Goal: Task Accomplishment & Management: Complete application form

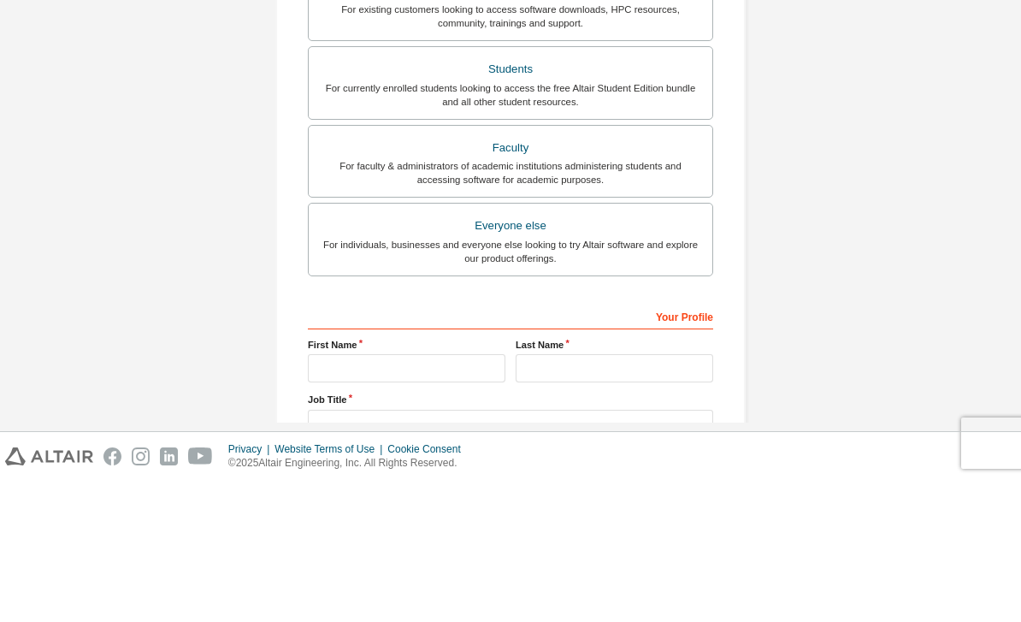
scroll to position [253, 0]
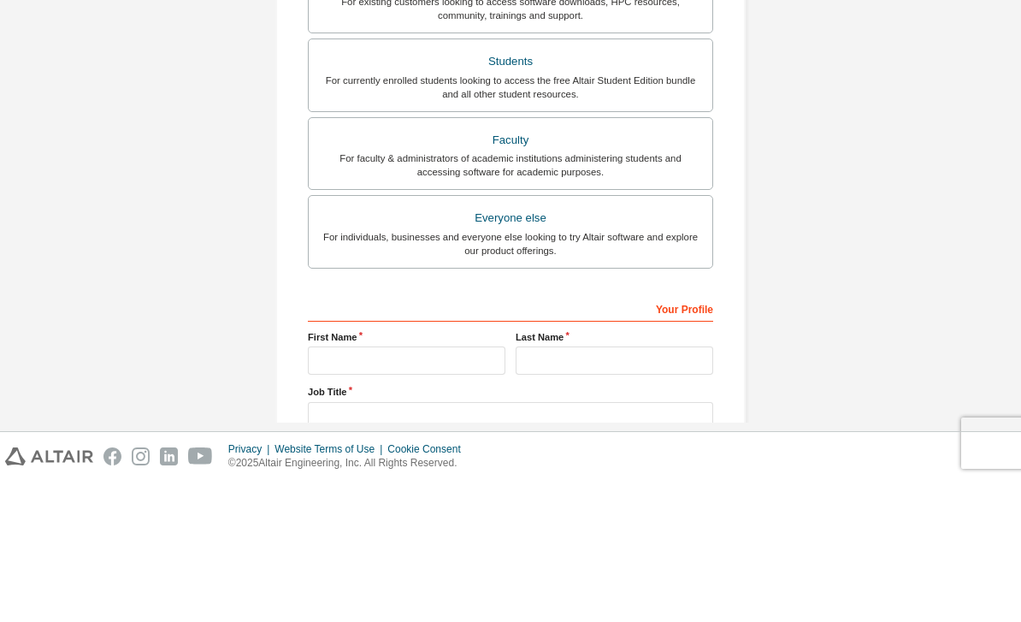
type input "**********"
click at [651, 215] on div "For currently enrolled students looking to access the free Altair Student Editi…" at bounding box center [510, 228] width 383 height 27
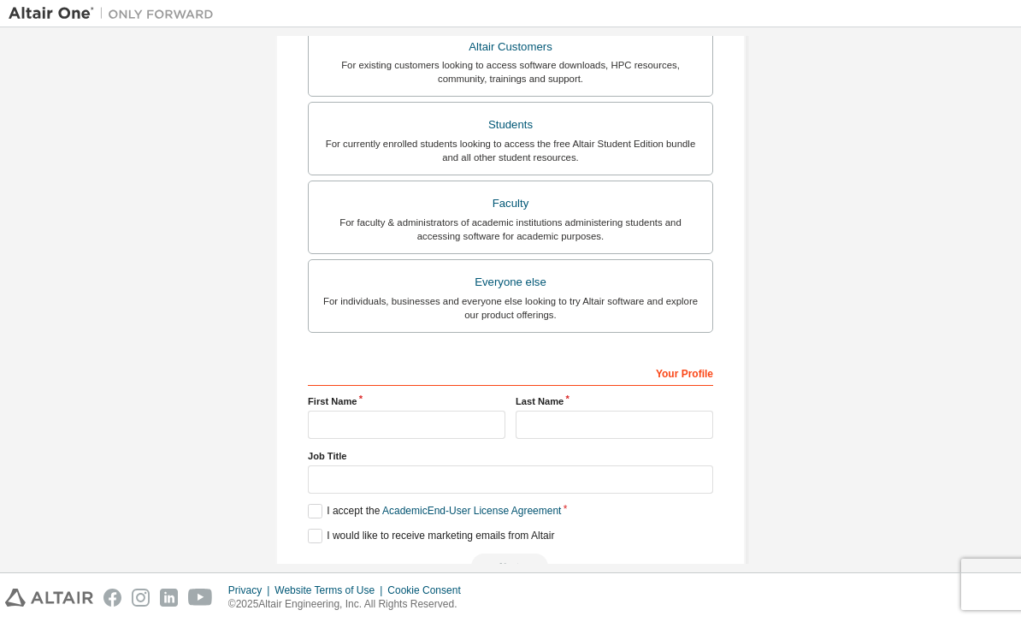
scroll to position [374, 0]
click at [468, 411] on input "text" at bounding box center [407, 425] width 198 height 28
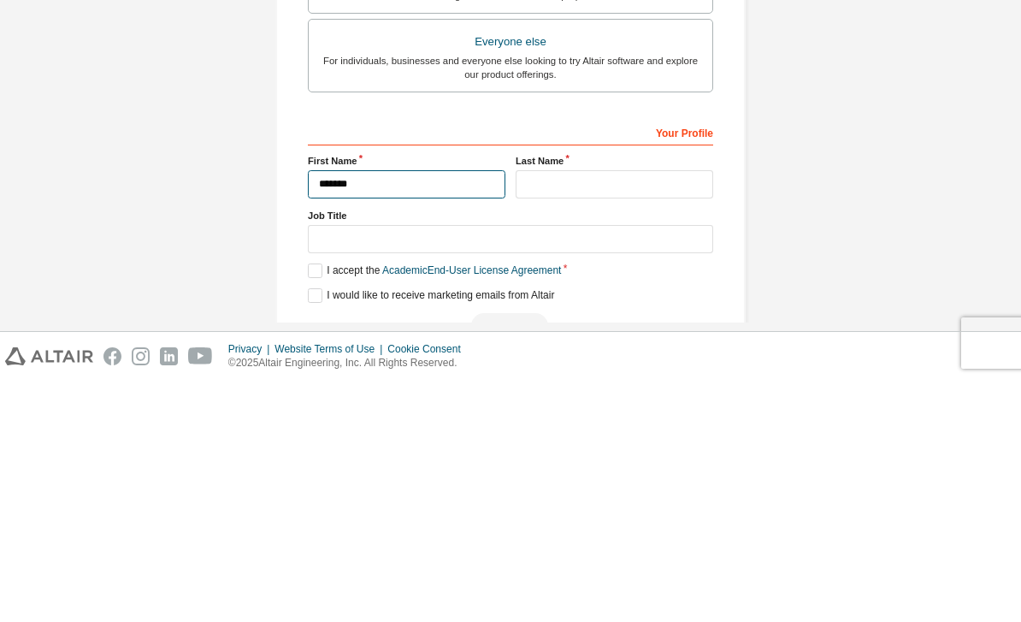
type input "*******"
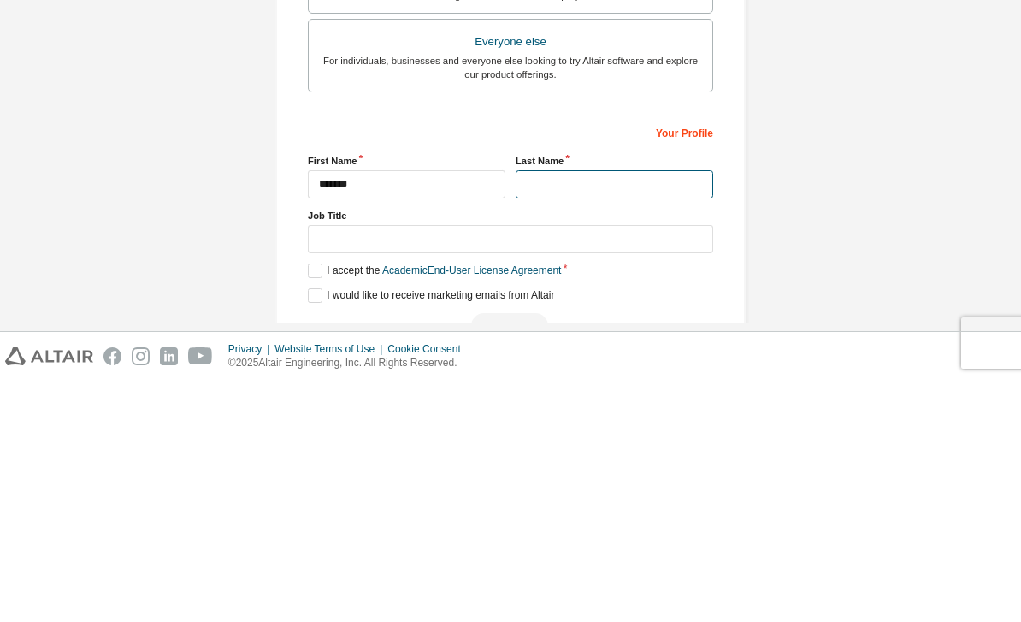
click at [597, 411] on input "text" at bounding box center [615, 425] width 198 height 28
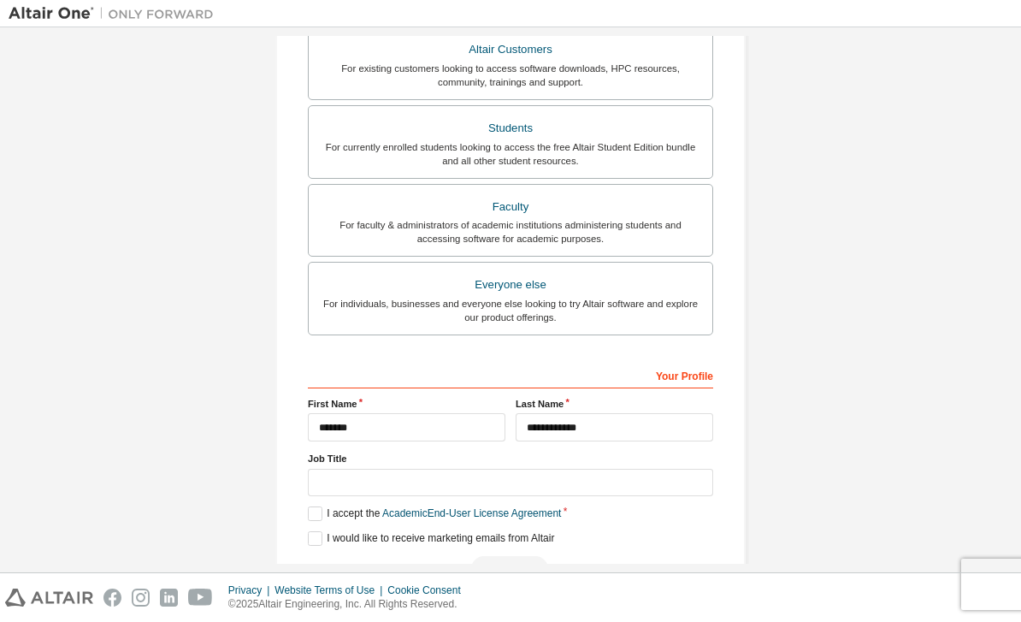
scroll to position [327, 0]
type input "**********"
click at [582, 470] on input "text" at bounding box center [510, 484] width 405 height 28
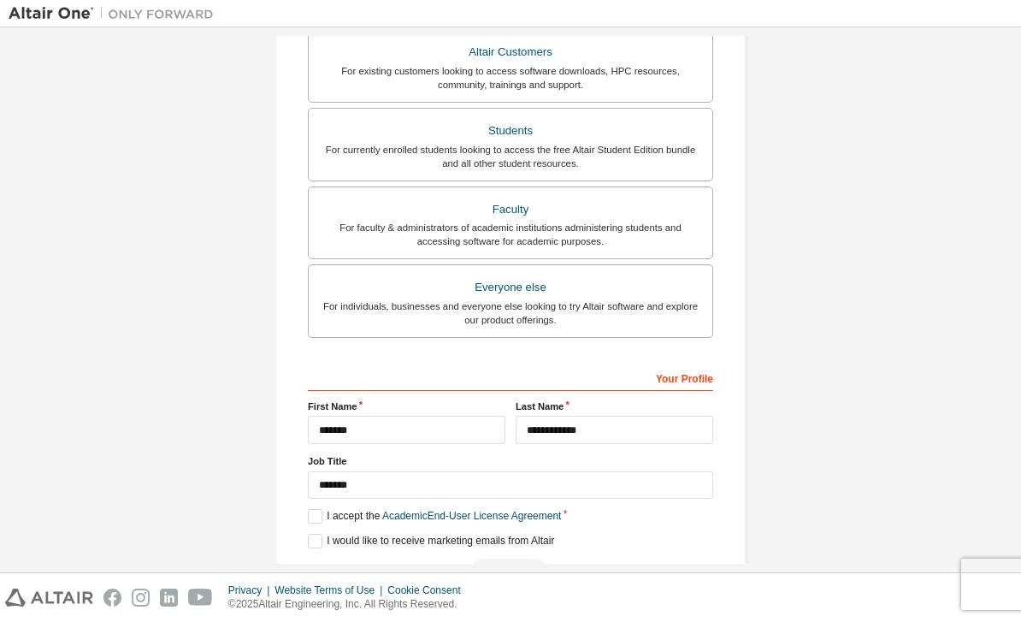
scroll to position [323, 0]
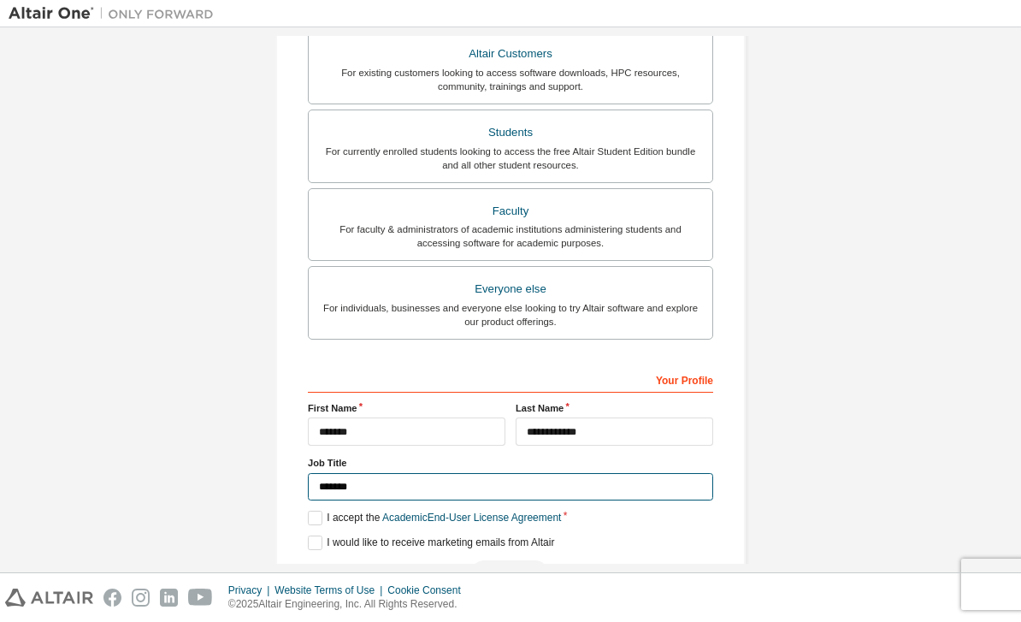
type input "*******"
click at [317, 511] on label "I accept the Academic End-User License Agreement" at bounding box center [434, 518] width 253 height 15
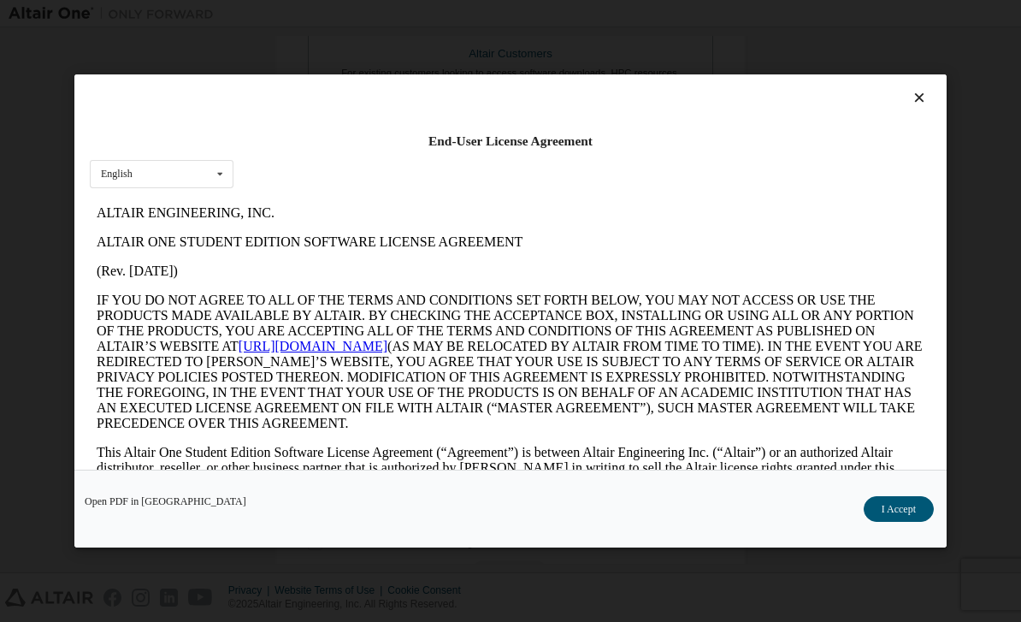
scroll to position [0, 0]
click at [914, 522] on button "I Accept" at bounding box center [899, 509] width 70 height 26
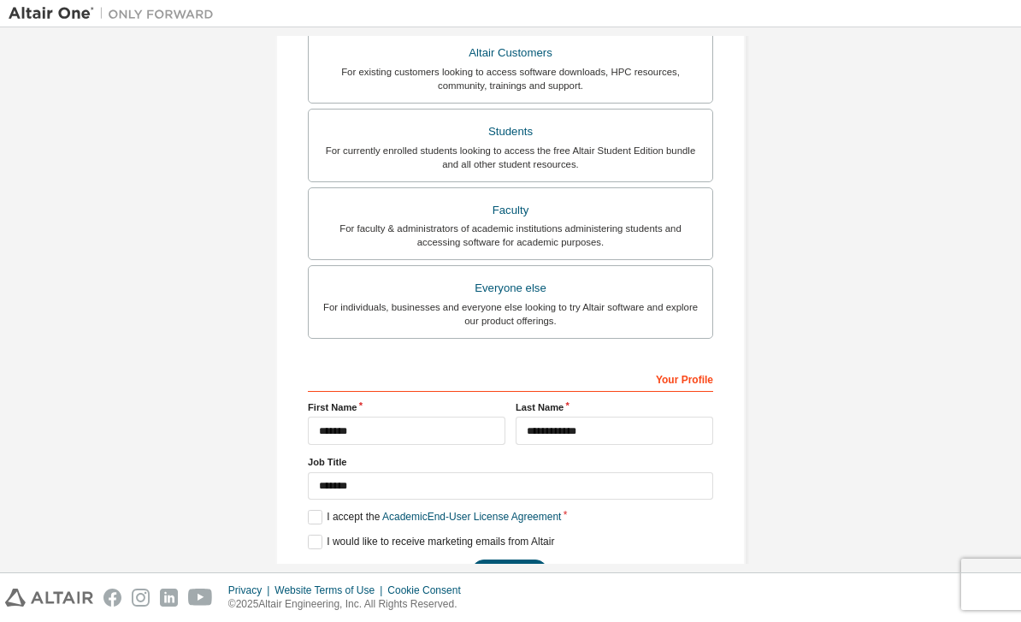
scroll to position [323, 0]
click at [536, 560] on button "Next" at bounding box center [509, 573] width 77 height 26
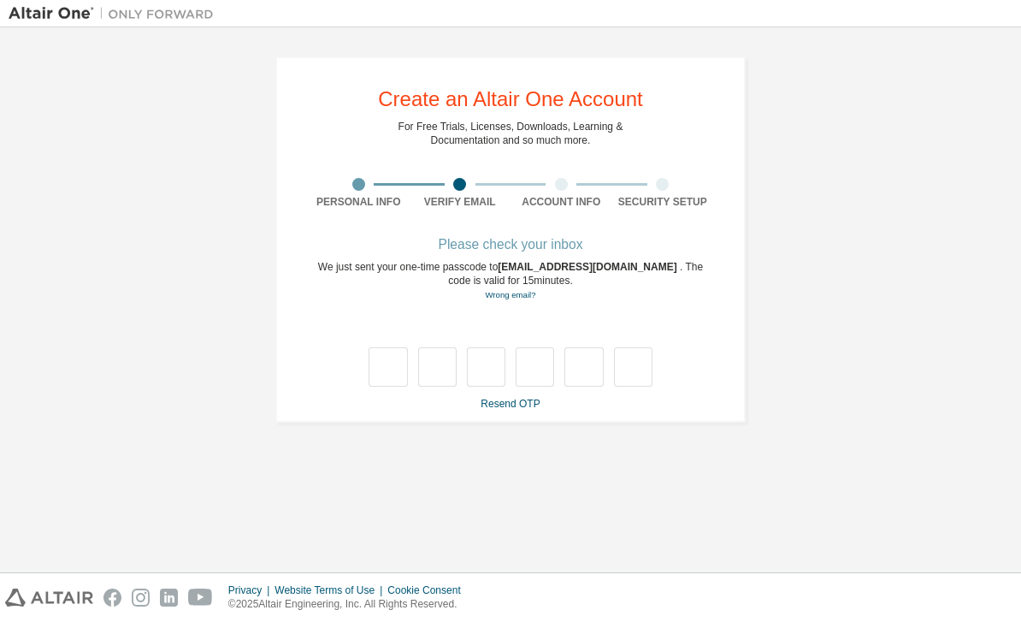
scroll to position [0, 0]
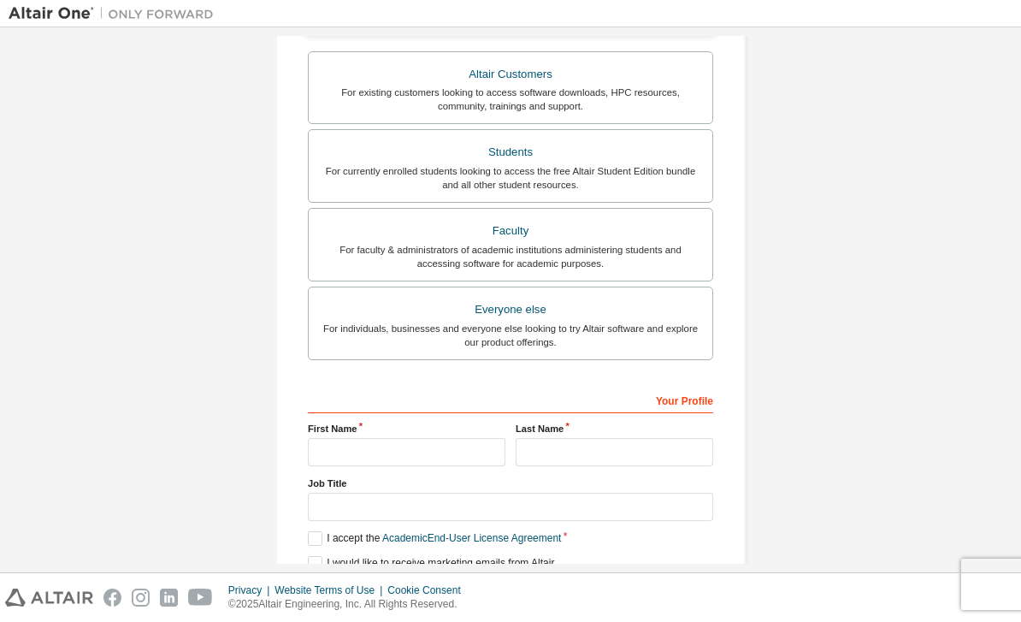
scroll to position [370, 0]
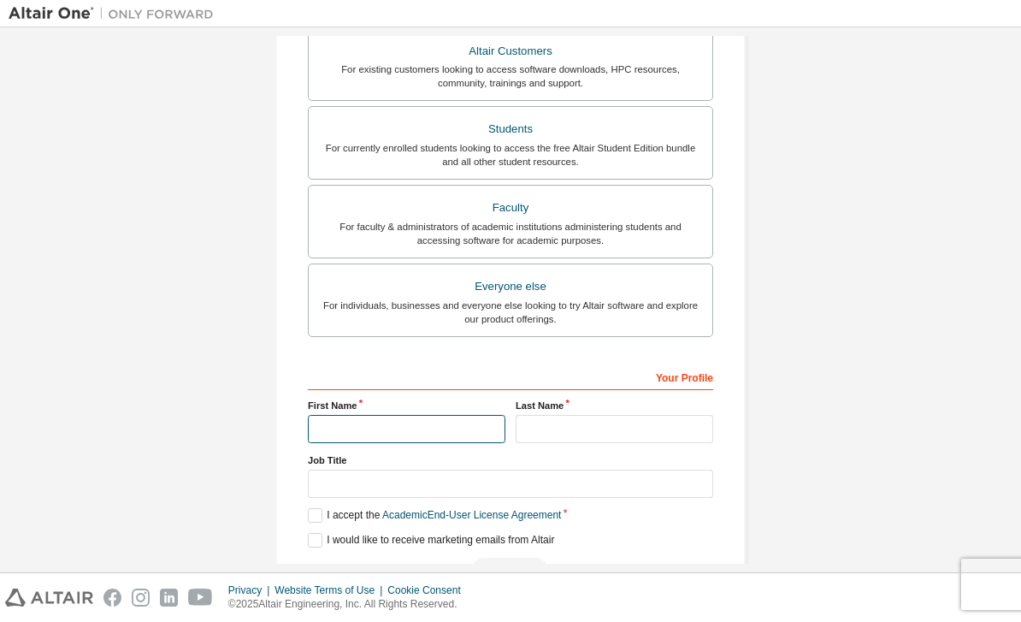
click at [479, 415] on input "text" at bounding box center [407, 429] width 198 height 28
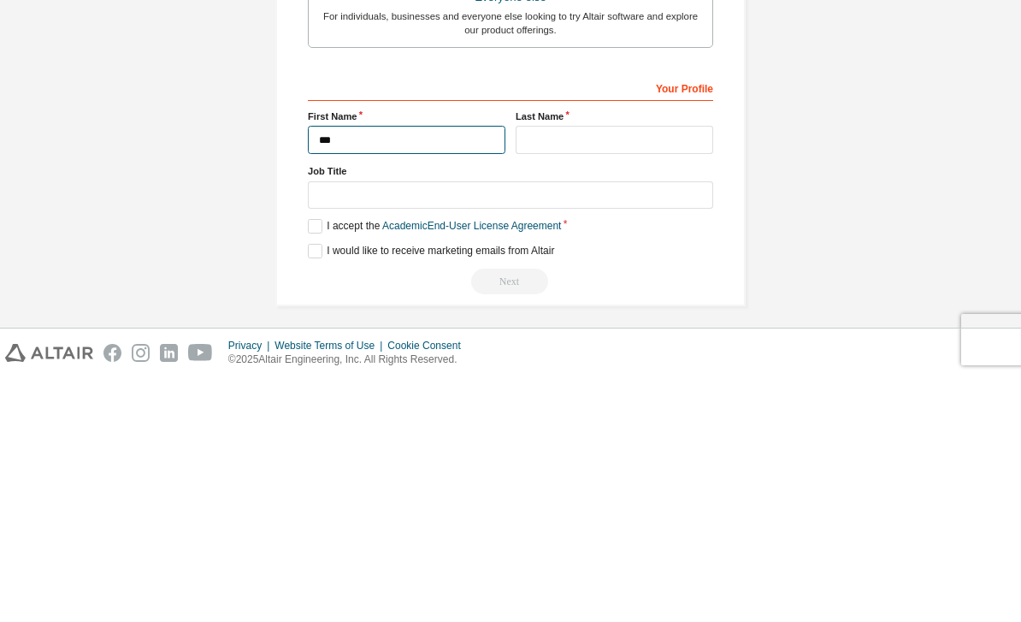
scroll to position [330, 0]
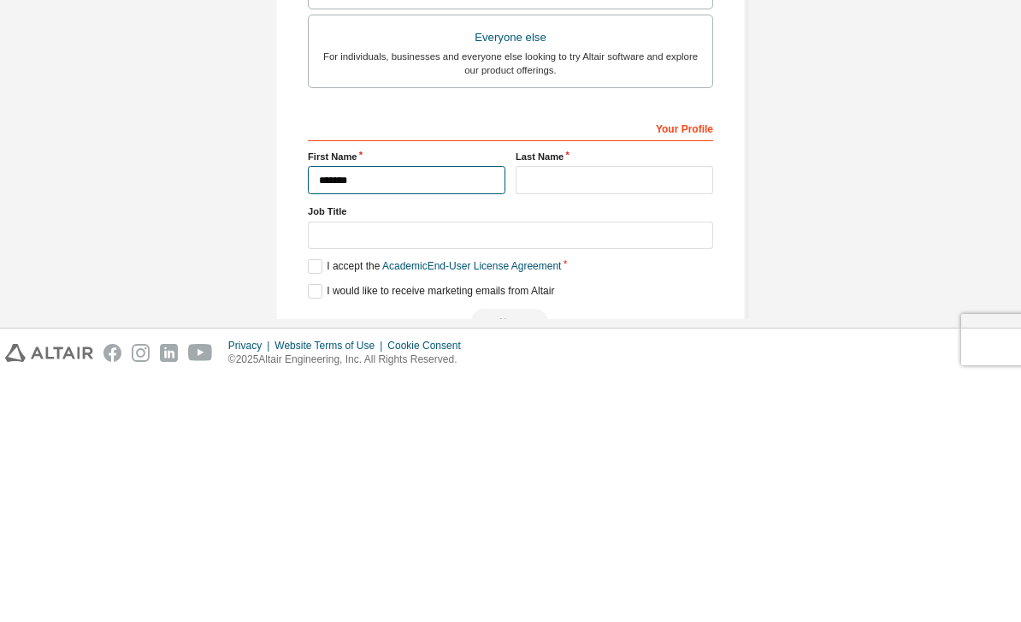
type input "*******"
click at [598, 411] on input "text" at bounding box center [615, 425] width 198 height 28
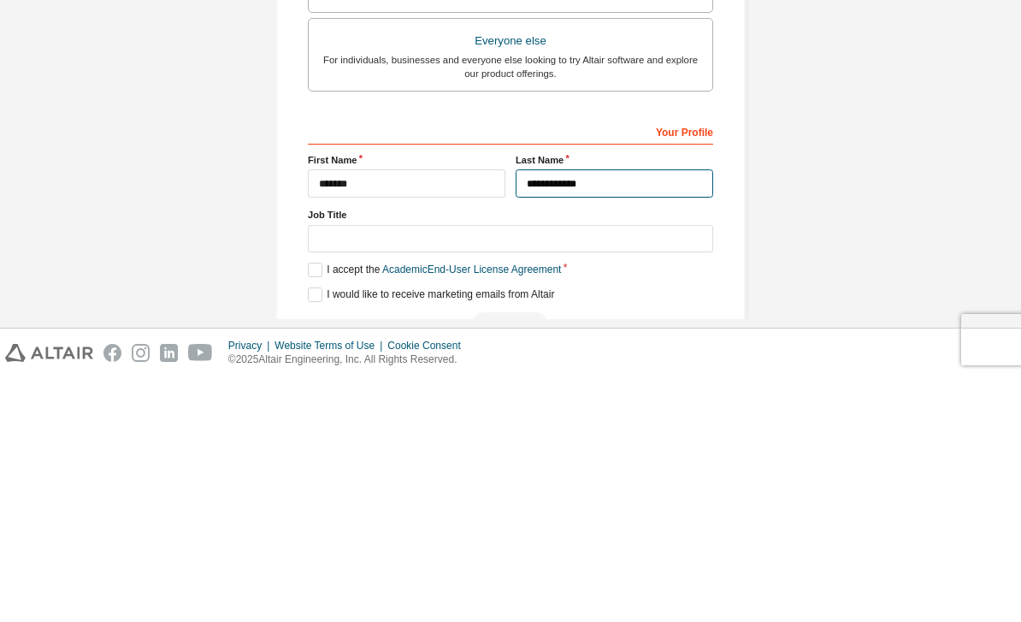
type input "**********"
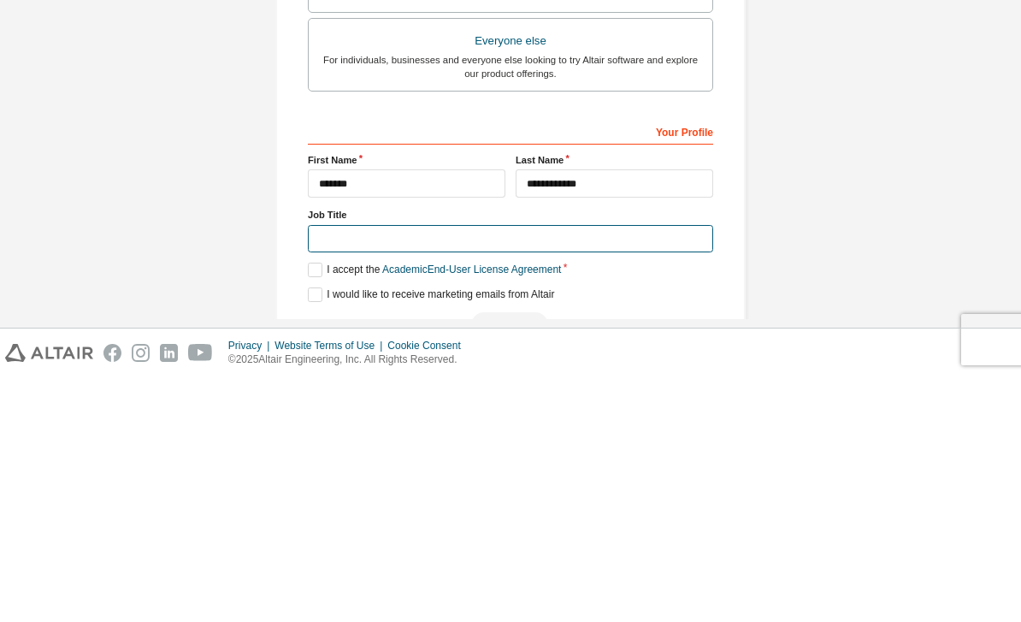
click at [634, 470] on input "text" at bounding box center [510, 484] width 405 height 28
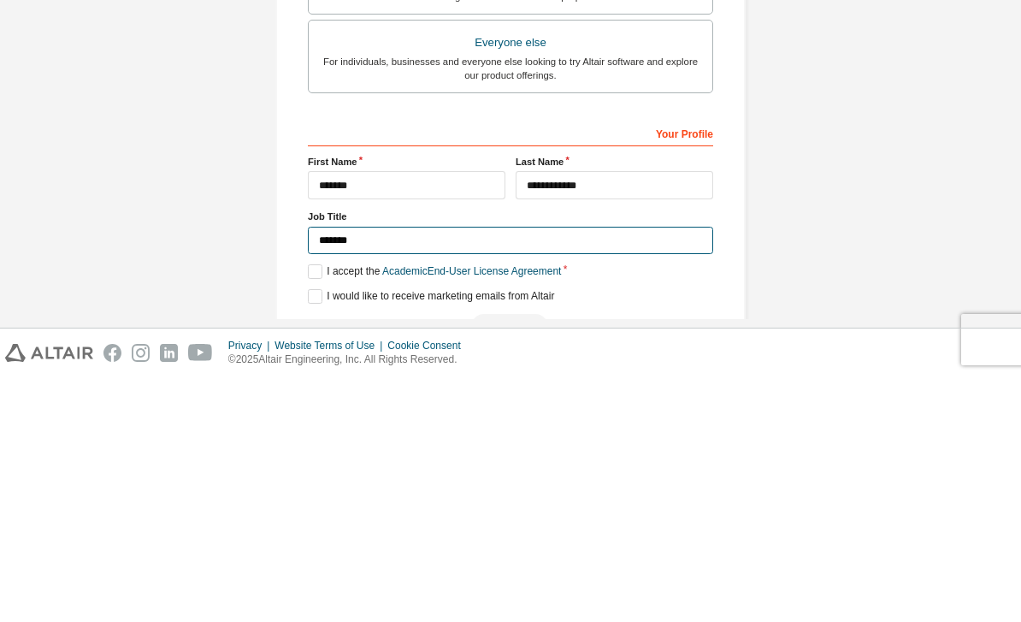
scroll to position [323, 0]
type input "*******"
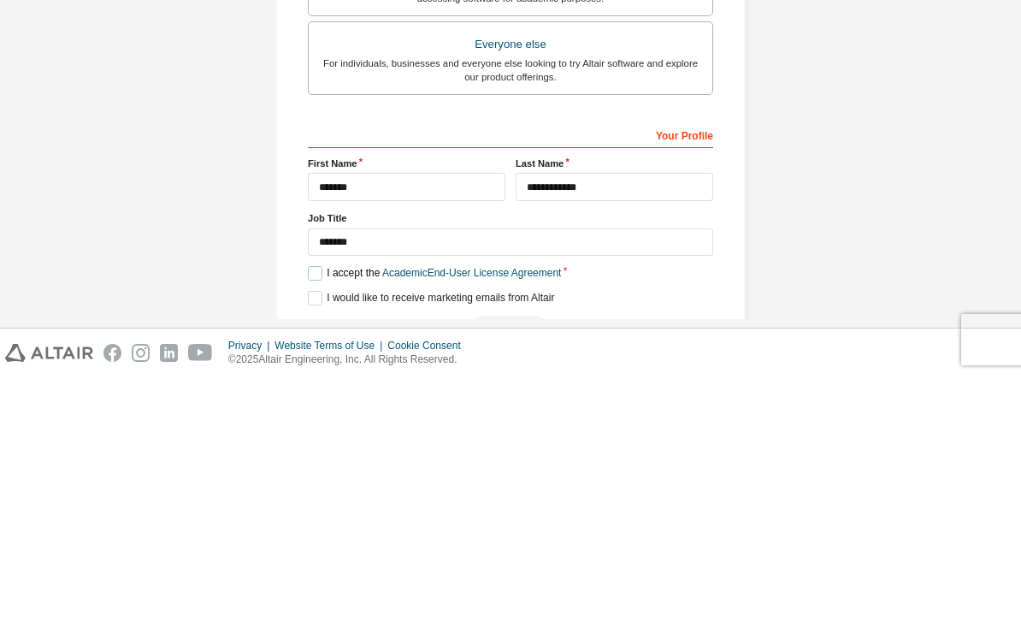
click at [324, 511] on label "I accept the Academic End-User License Agreement" at bounding box center [434, 518] width 253 height 15
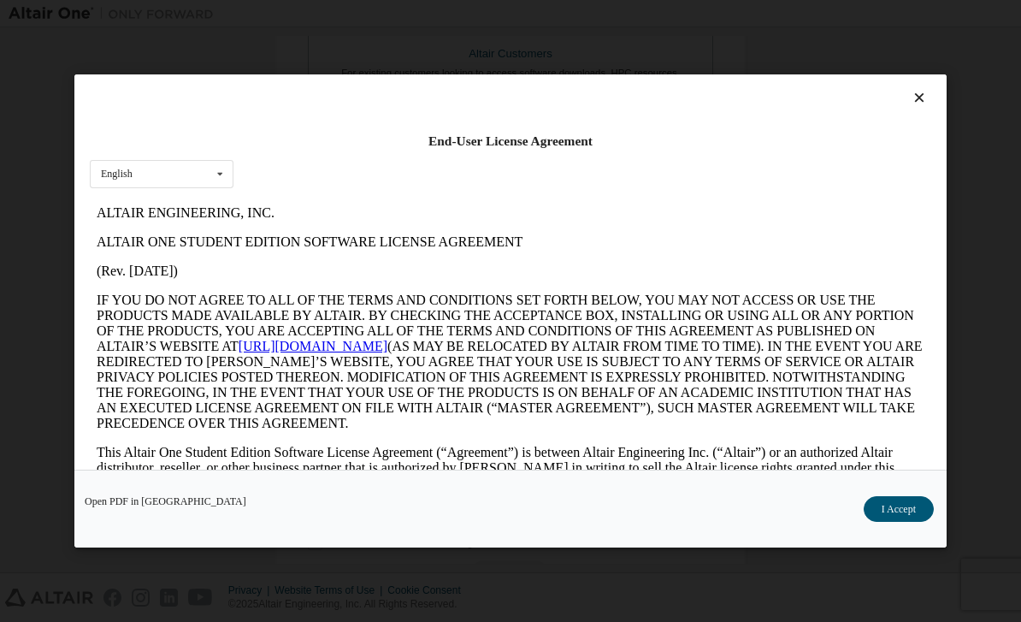
scroll to position [0, 0]
click at [896, 522] on button "I Accept" at bounding box center [899, 509] width 70 height 26
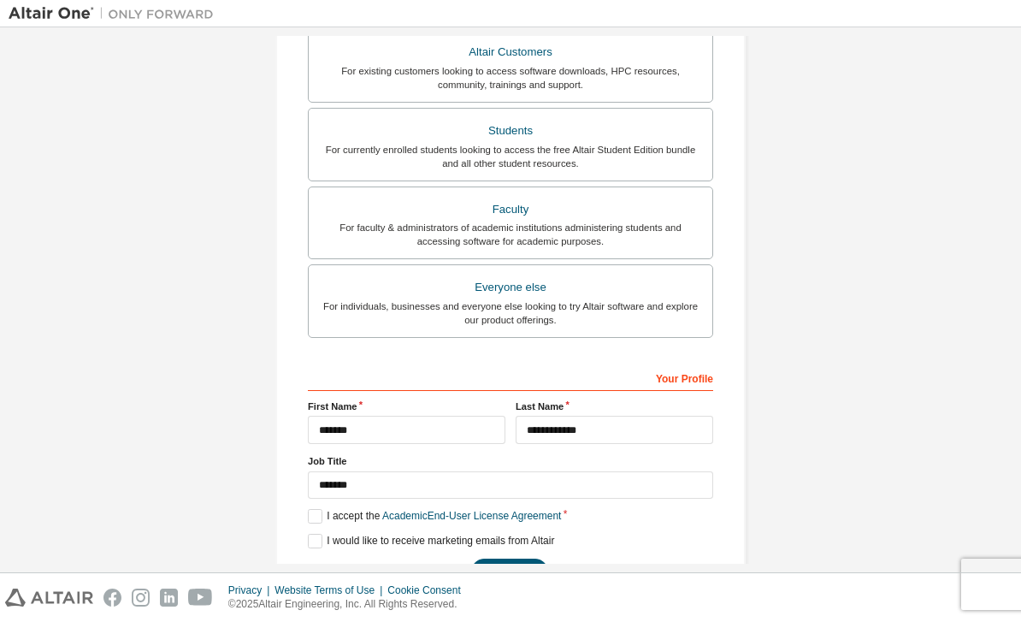
scroll to position [323, 0]
click at [527, 560] on button "Next" at bounding box center [509, 573] width 77 height 26
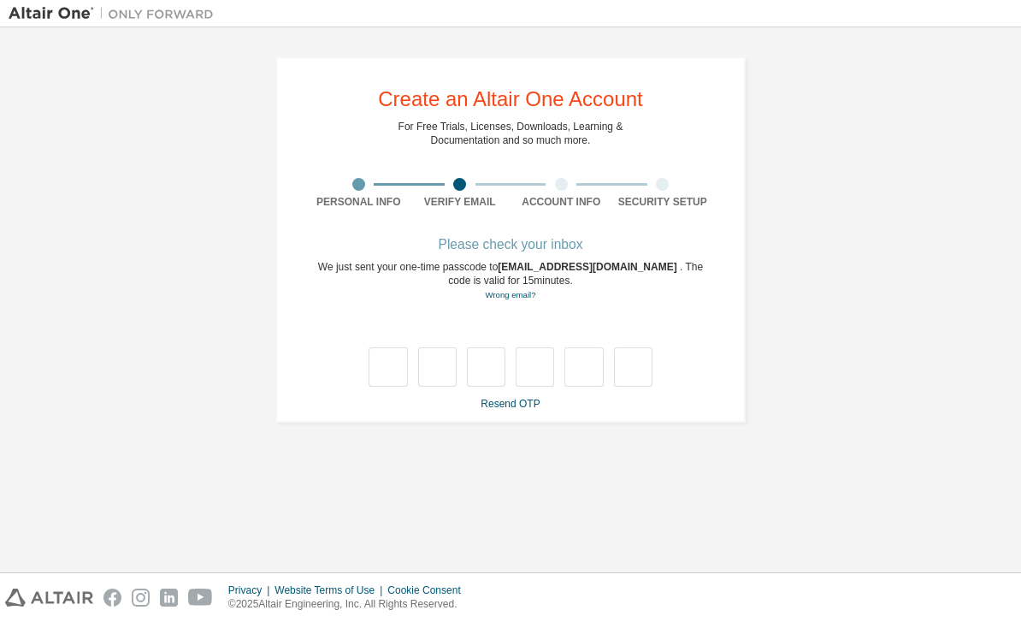
scroll to position [0, 0]
click at [388, 347] on input "text" at bounding box center [388, 366] width 38 height 39
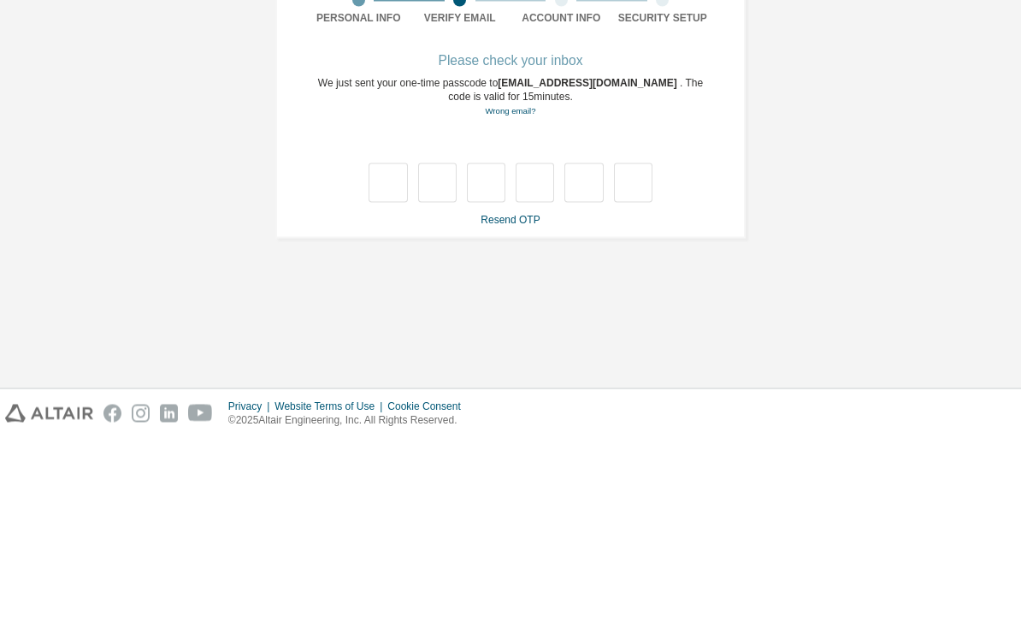
type input "*"
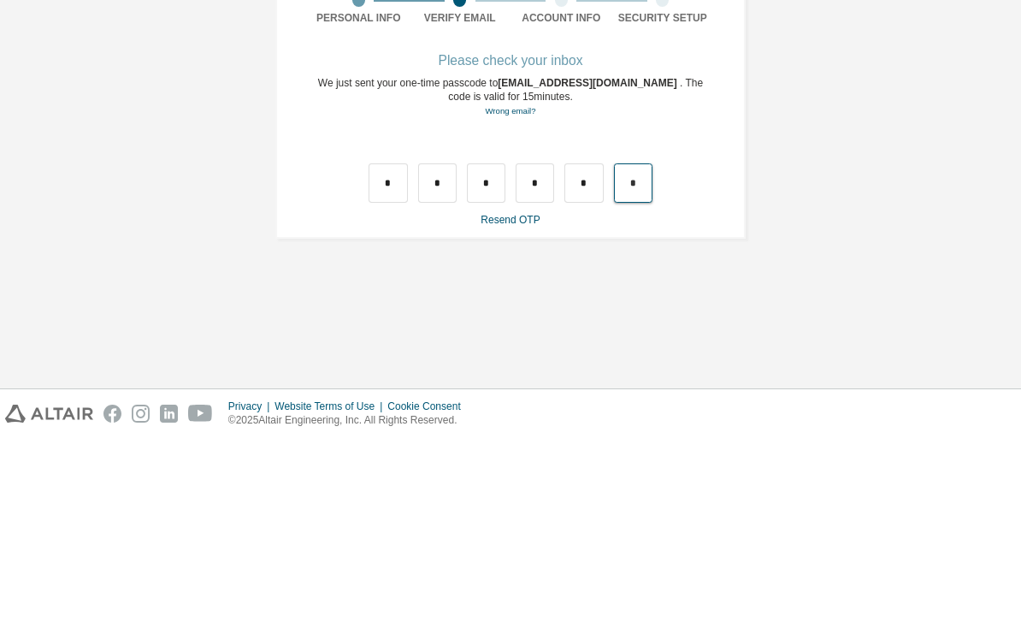
type input "*"
